Goal: Navigation & Orientation: Go to known website

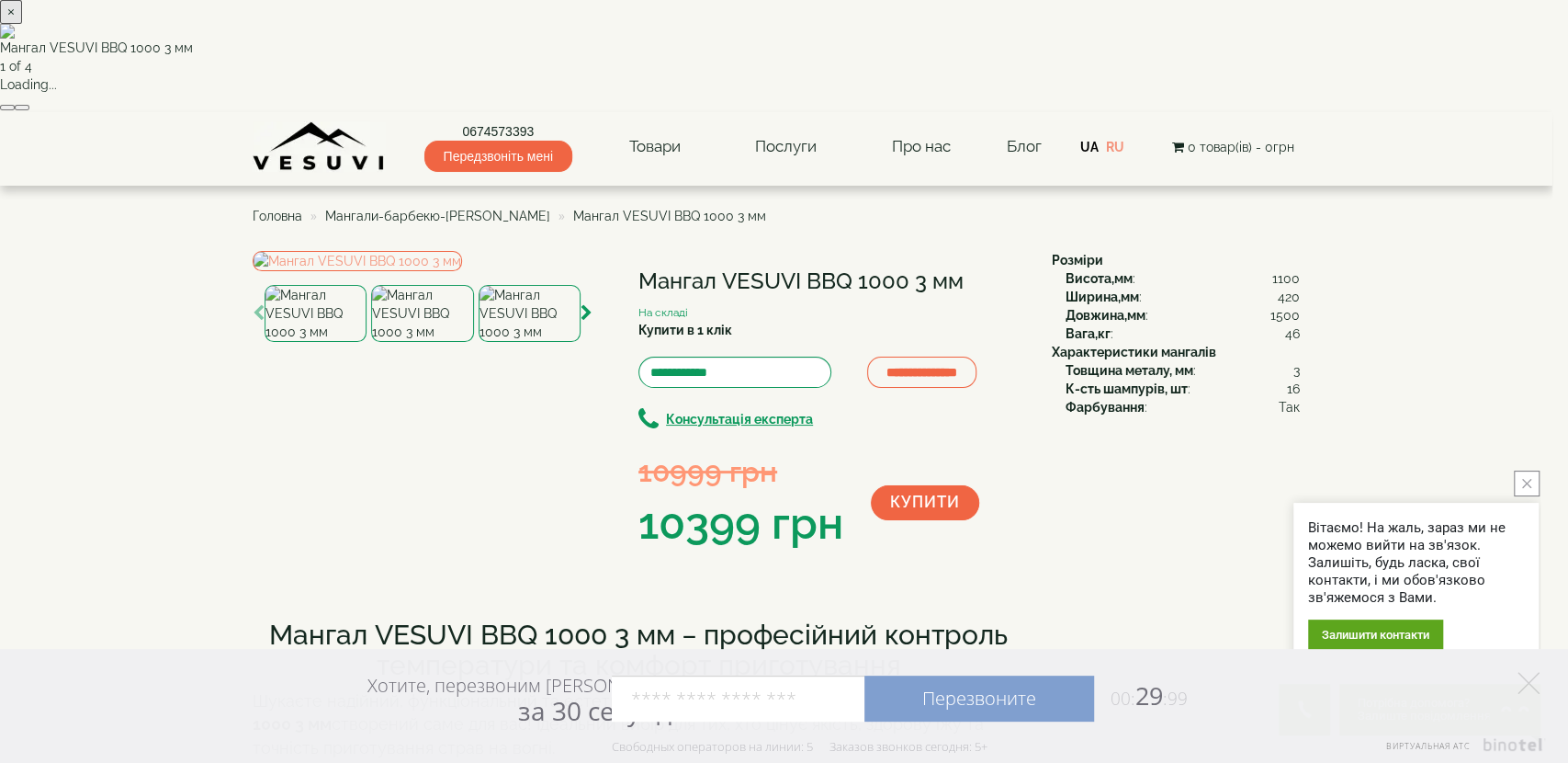
click at [22, 24] on button "×" at bounding box center [11, 12] width 22 height 24
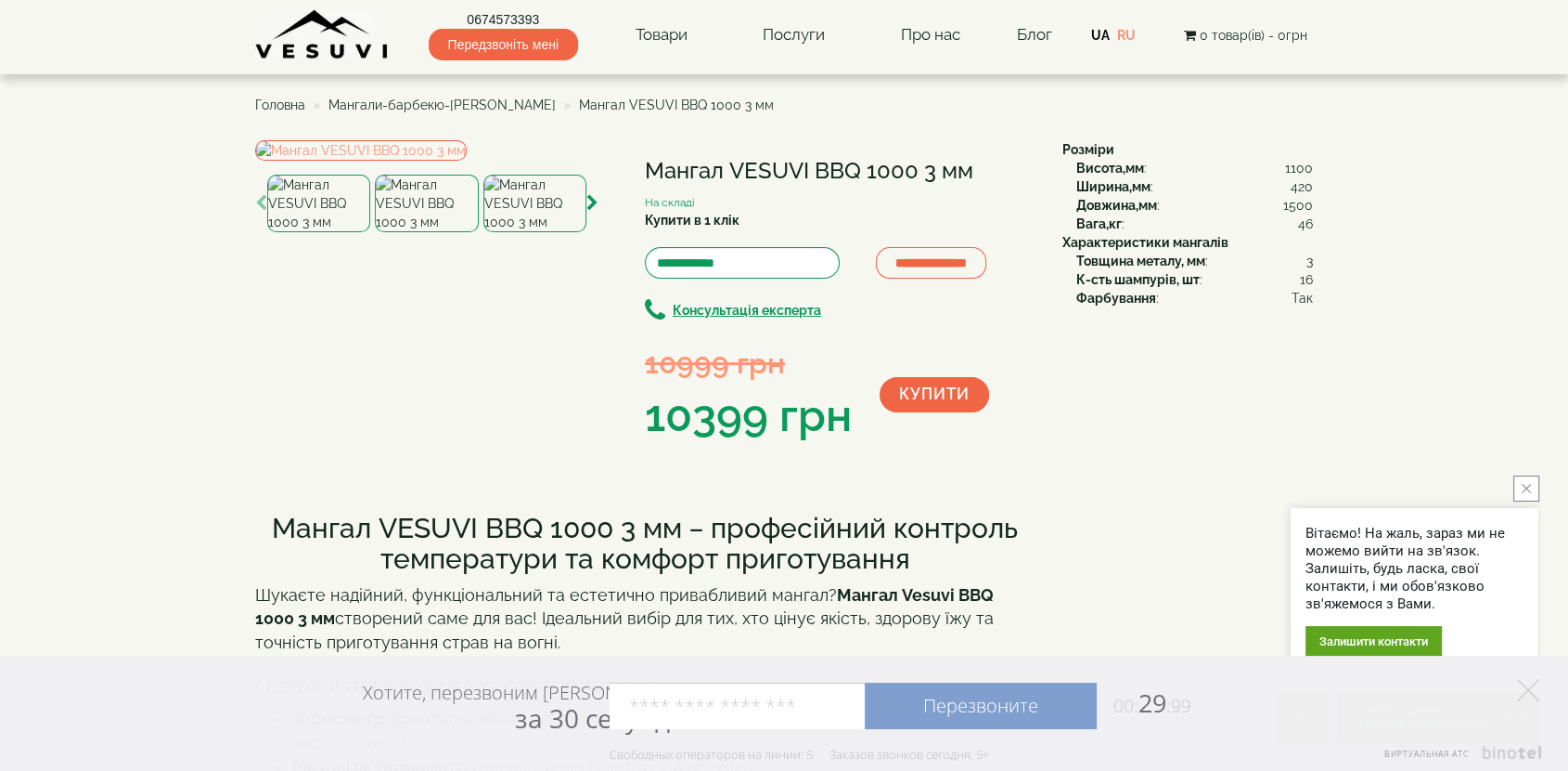
click at [1195, 33] on icon "button" at bounding box center [1190, 35] width 12 height 13
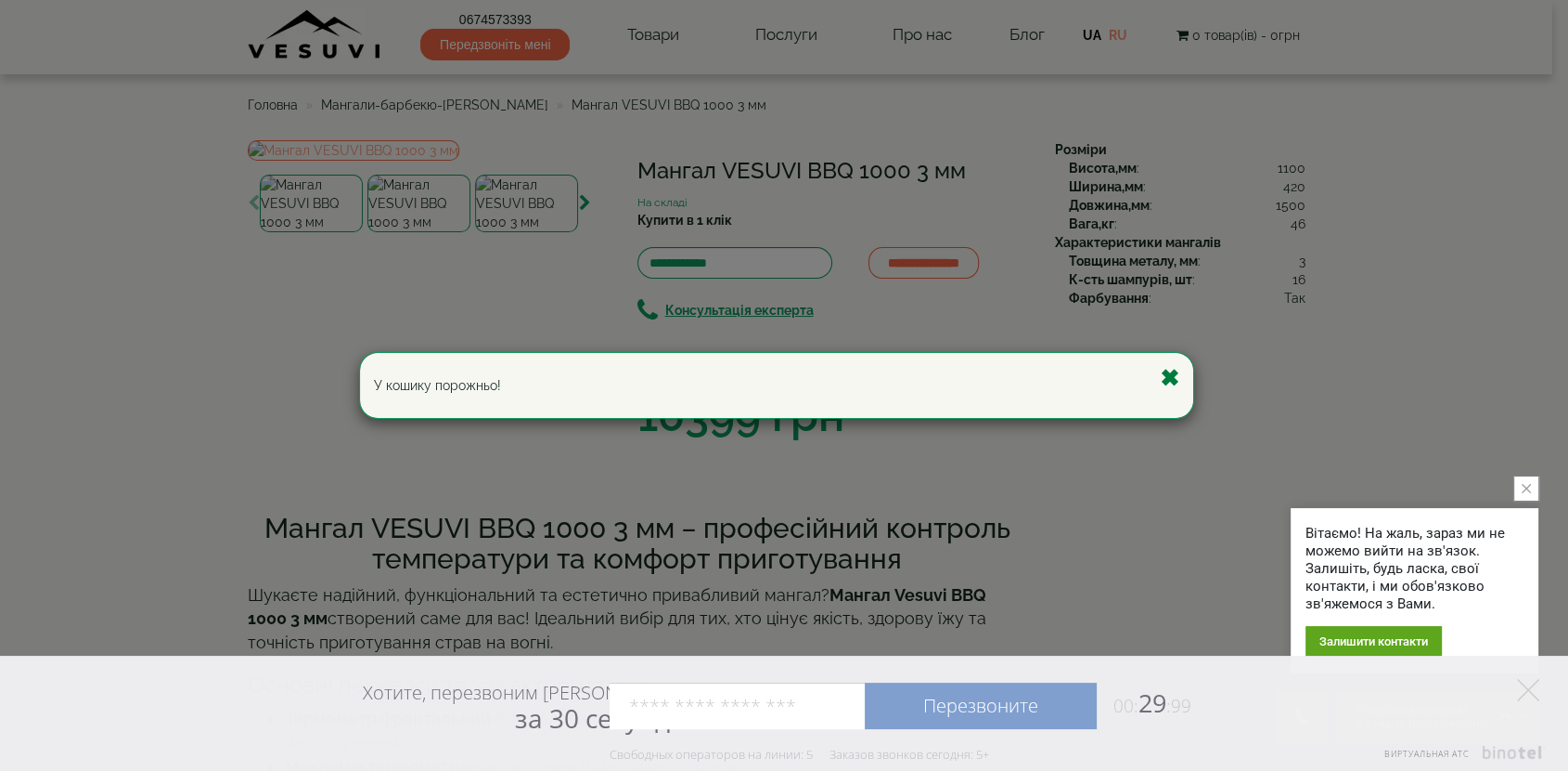
click at [1171, 374] on button "Закрыть" at bounding box center [1169, 378] width 19 height 23
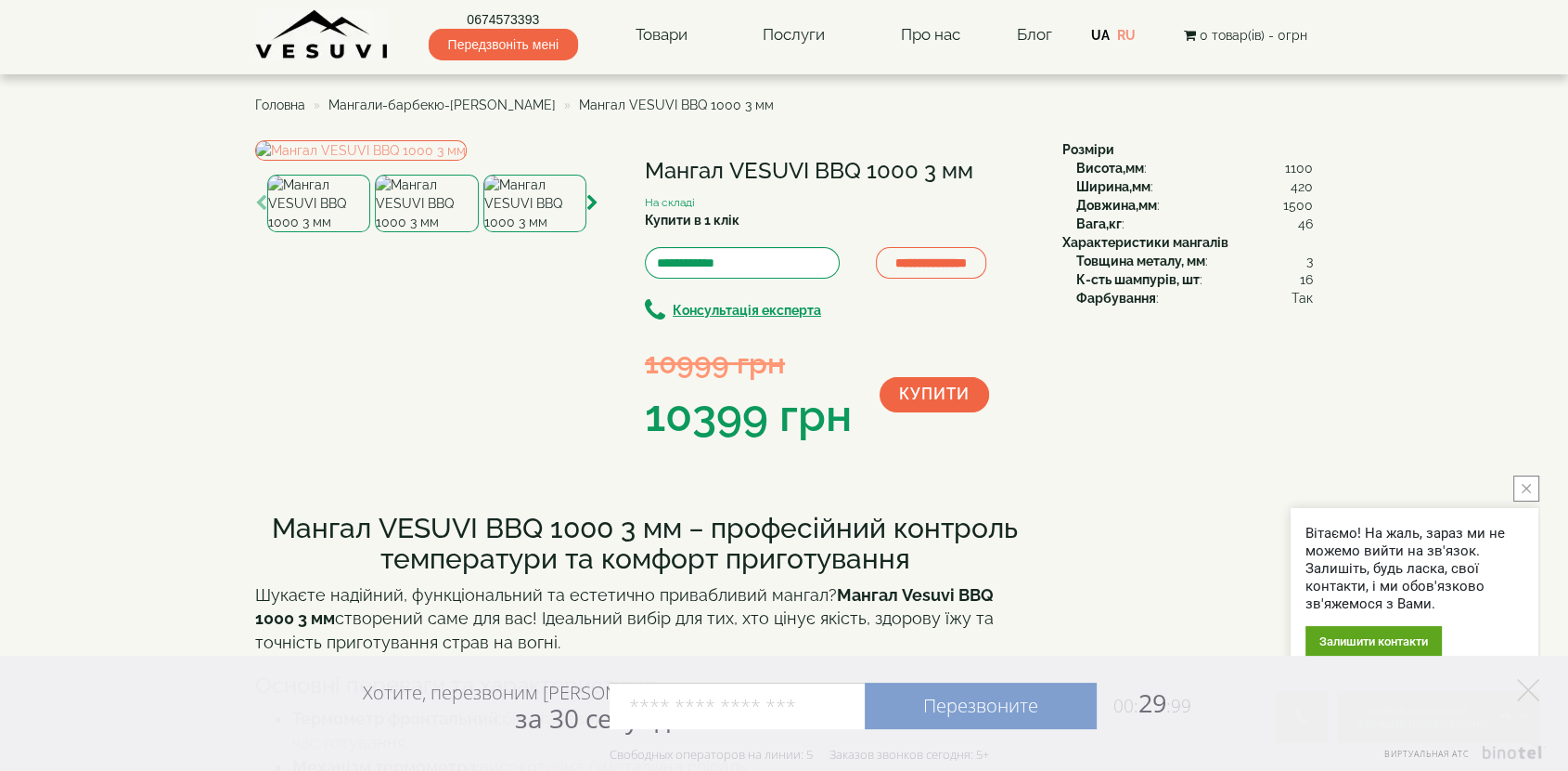
click at [277, 102] on span "Головна" at bounding box center [280, 104] width 50 height 15
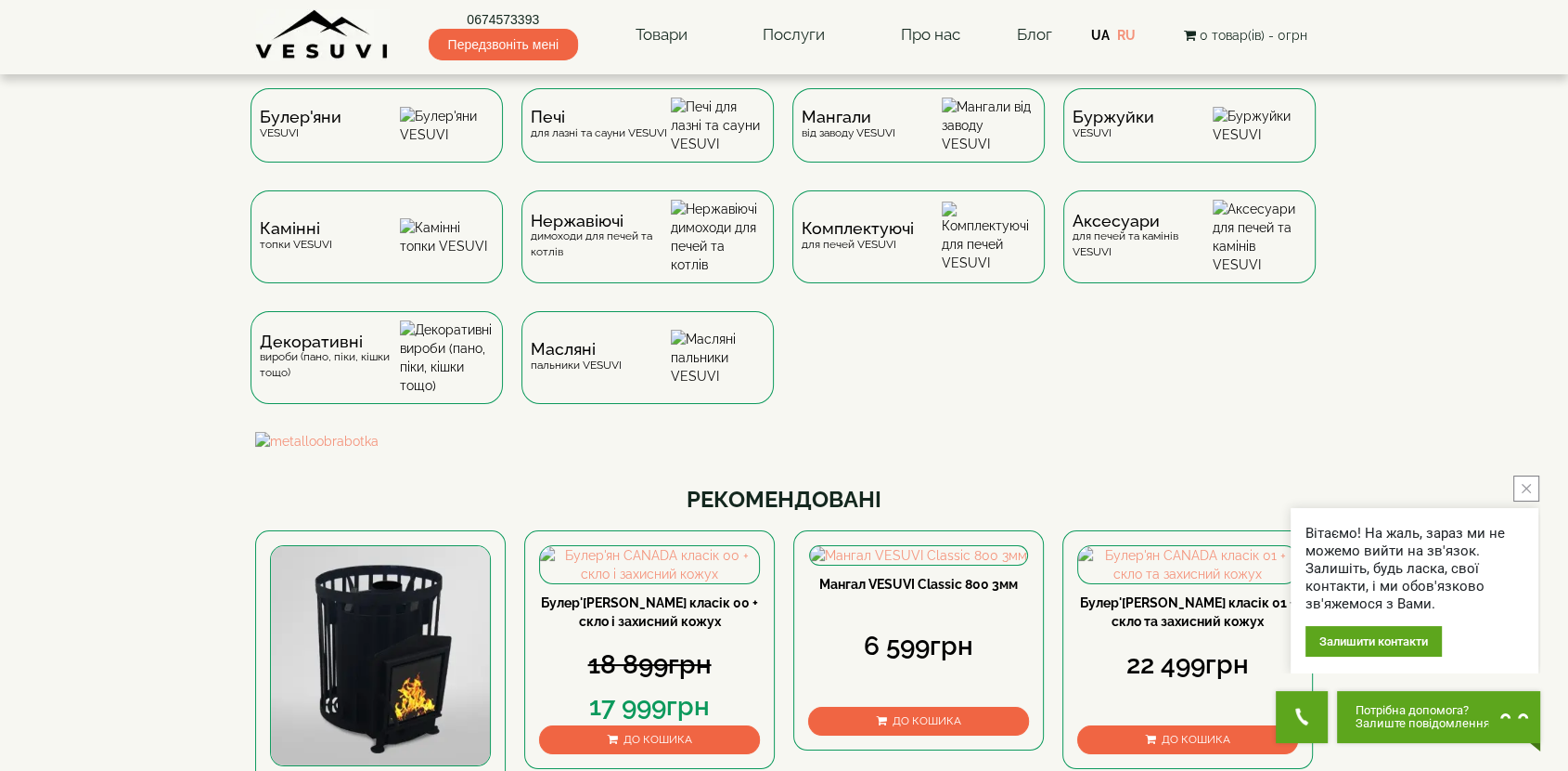
click at [323, 40] on img at bounding box center [322, 34] width 135 height 51
